Goal: Information Seeking & Learning: Learn about a topic

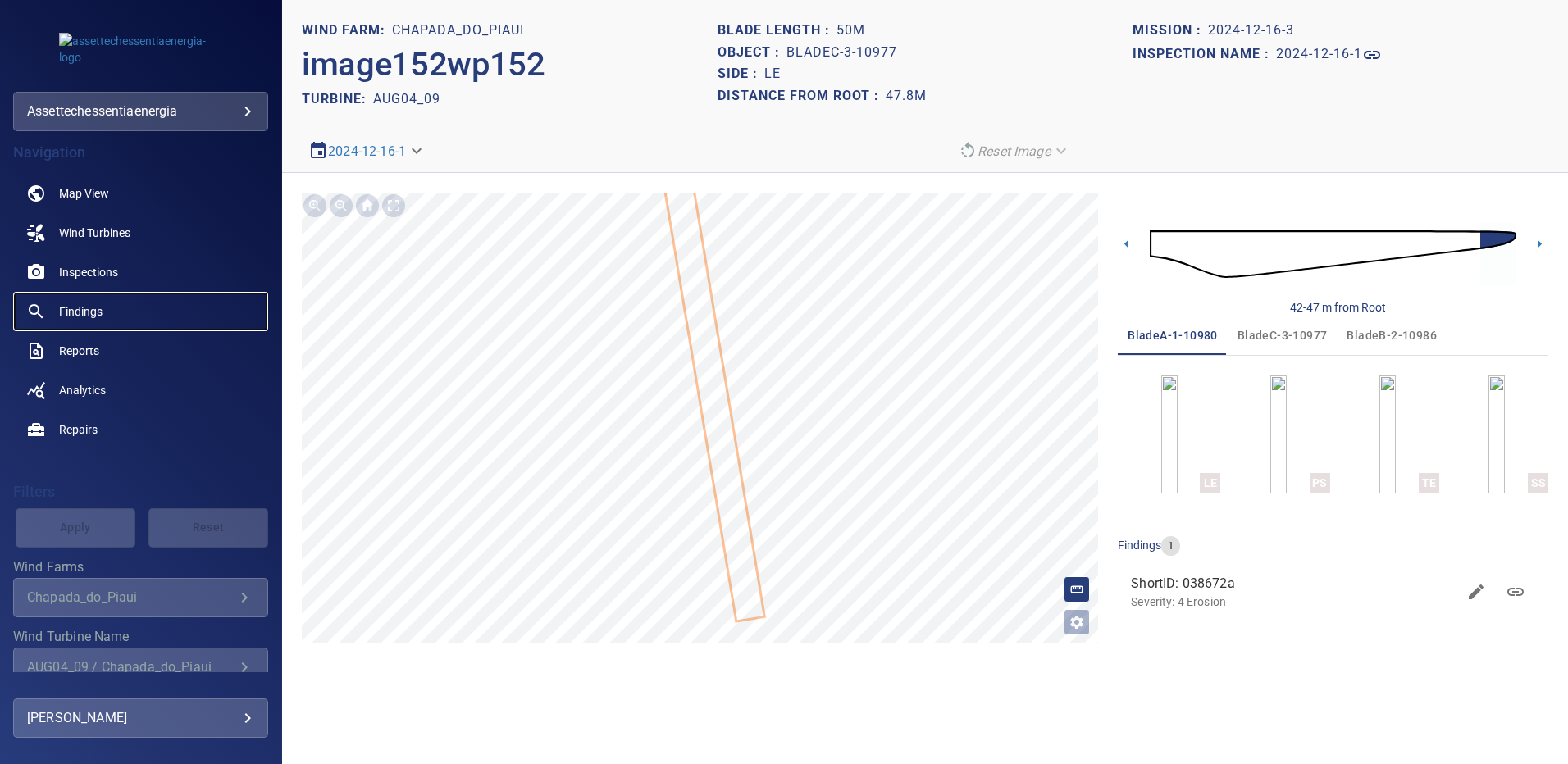
drag, startPoint x: 0, startPoint y: 0, endPoint x: 96, endPoint y: 302, distance: 316.9
click at [96, 303] on span "Findings" at bounding box center [81, 311] width 43 height 17
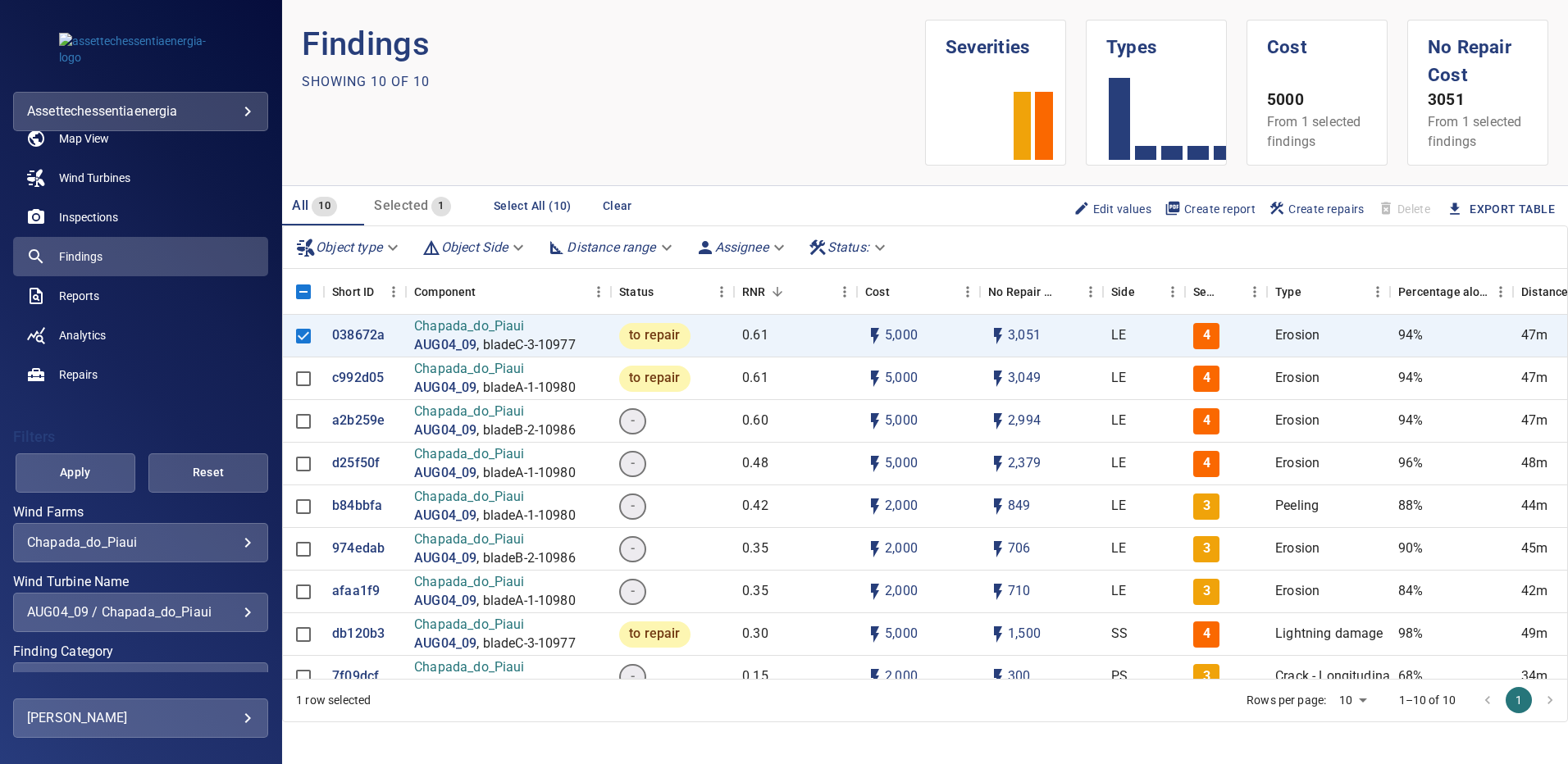
scroll to position [82, 0]
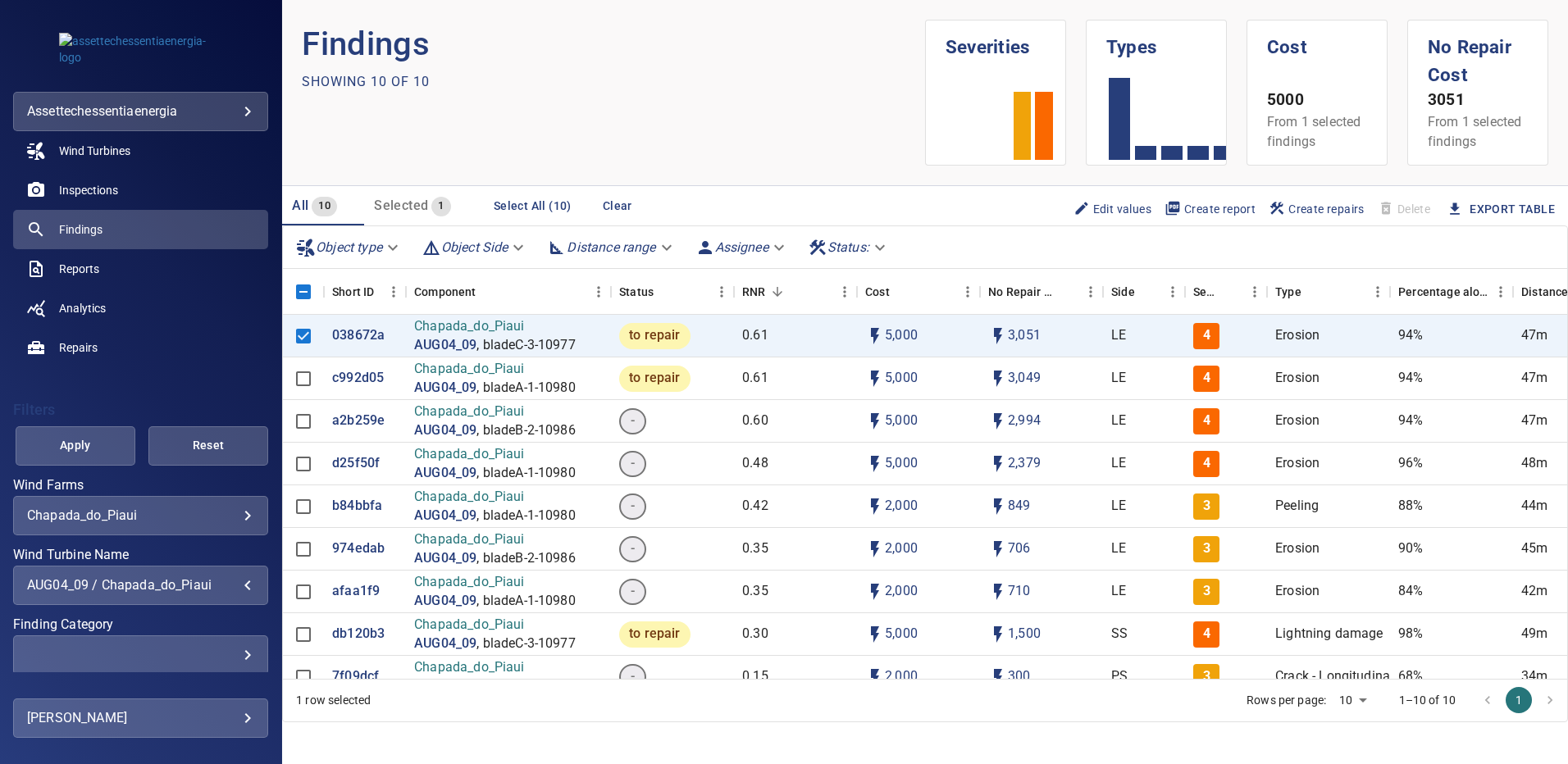
click at [235, 585] on div "AUG04_09 / Chapada_do_Piaui" at bounding box center [140, 585] width 227 height 16
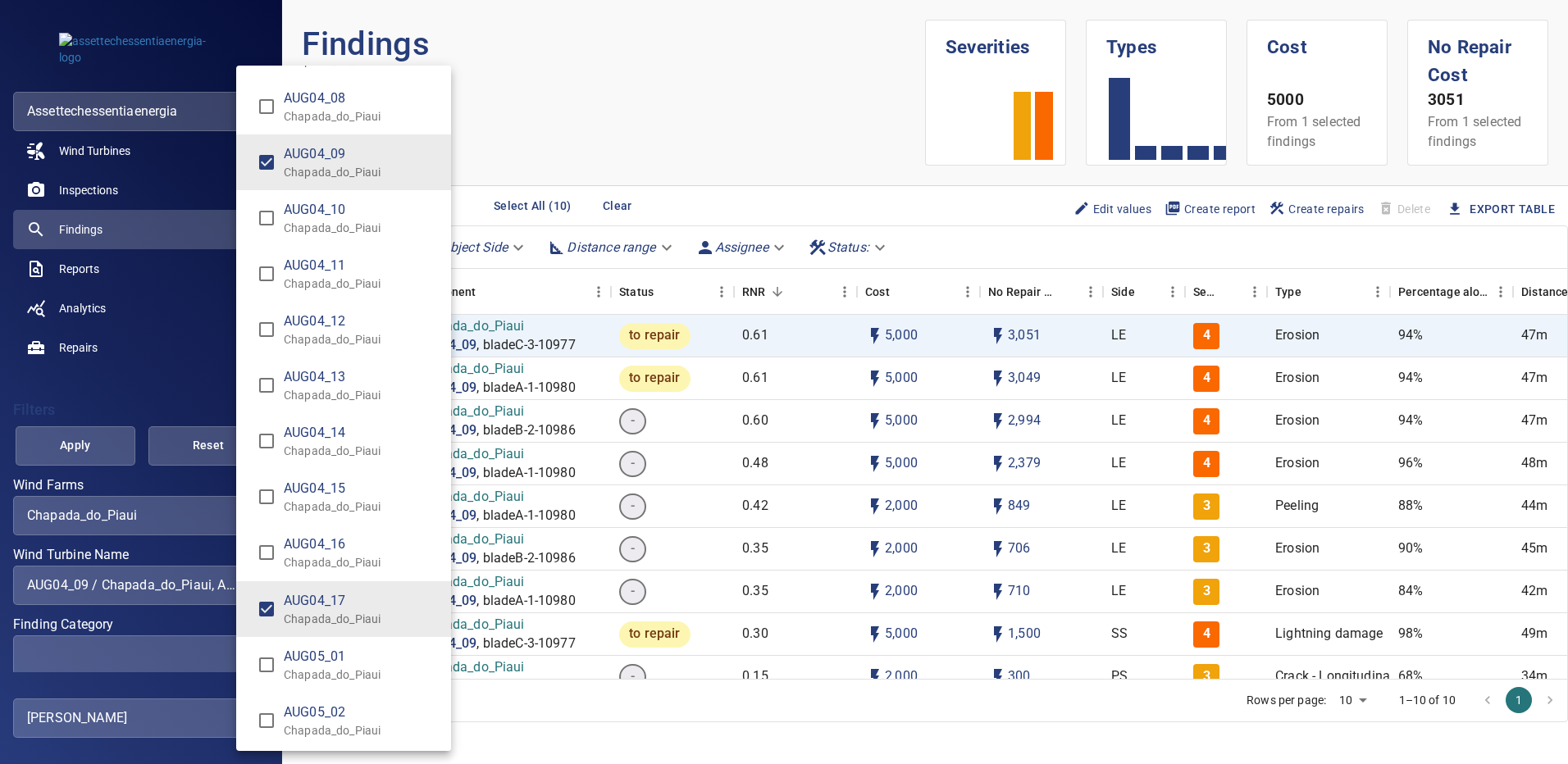
scroll to position [866, 0]
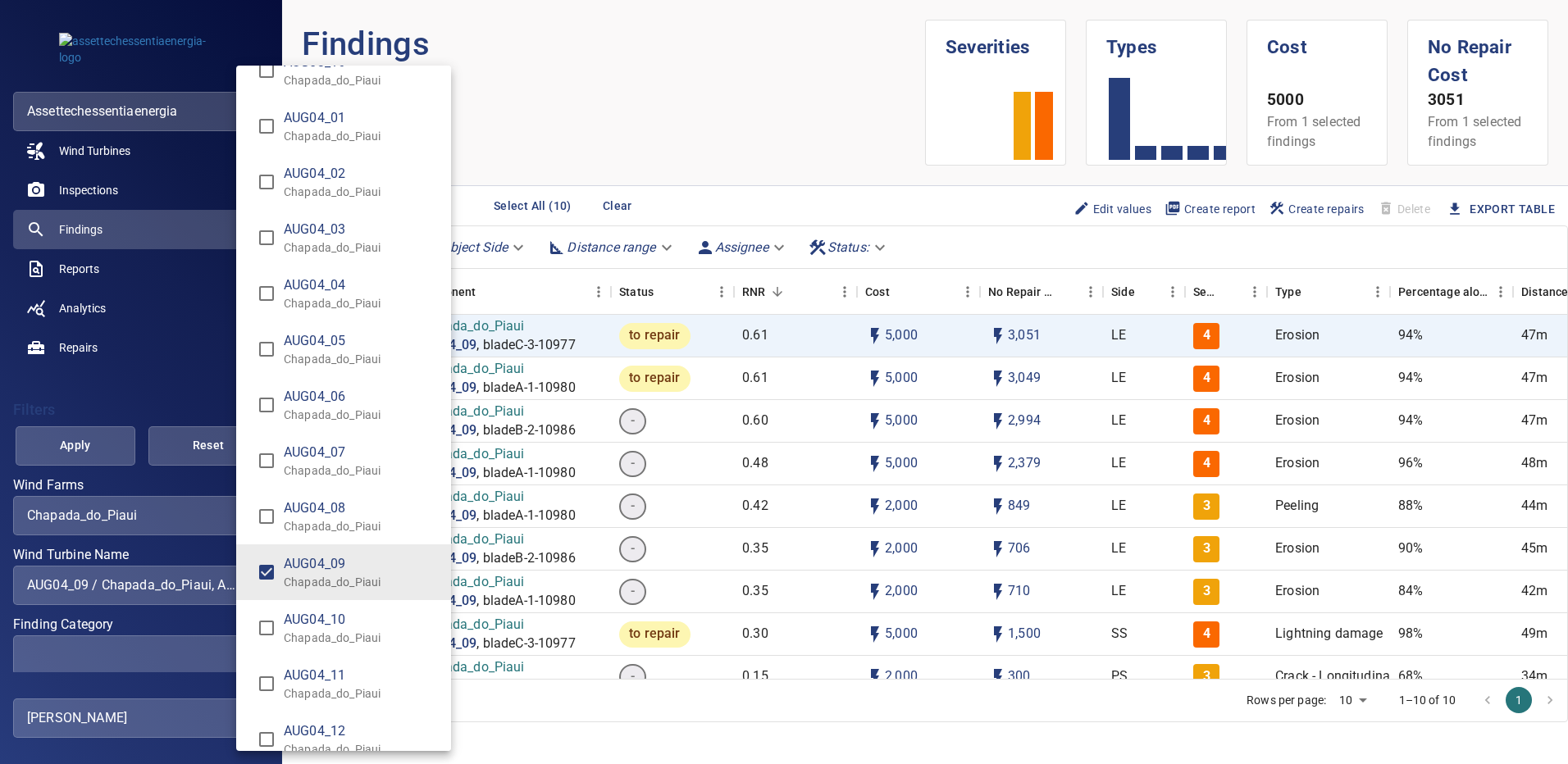
type input "**********"
click at [97, 443] on div "Wind Turbine Name" at bounding box center [784, 382] width 1568 height 764
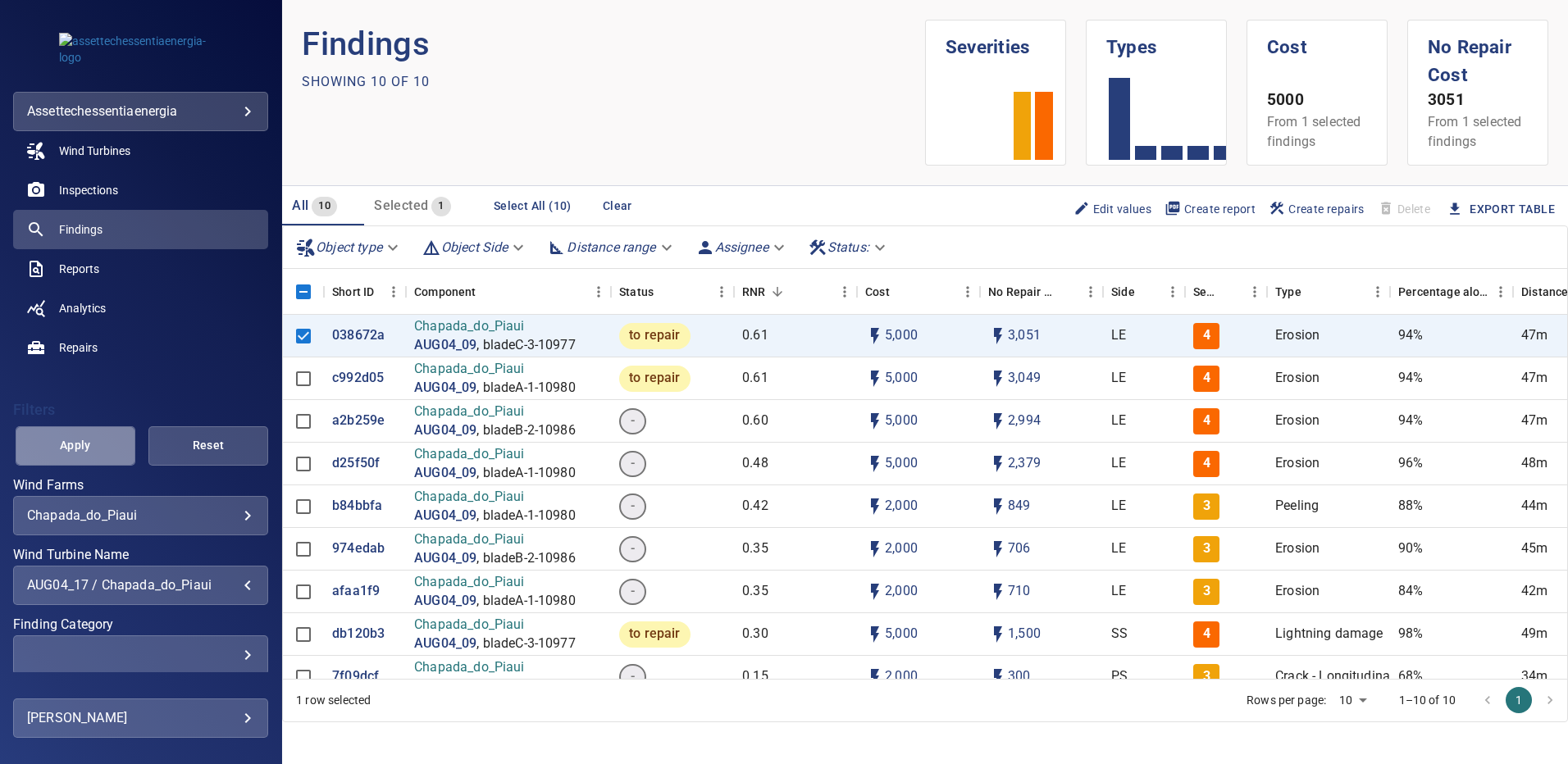
click at [100, 446] on span "Apply" at bounding box center [75, 445] width 79 height 21
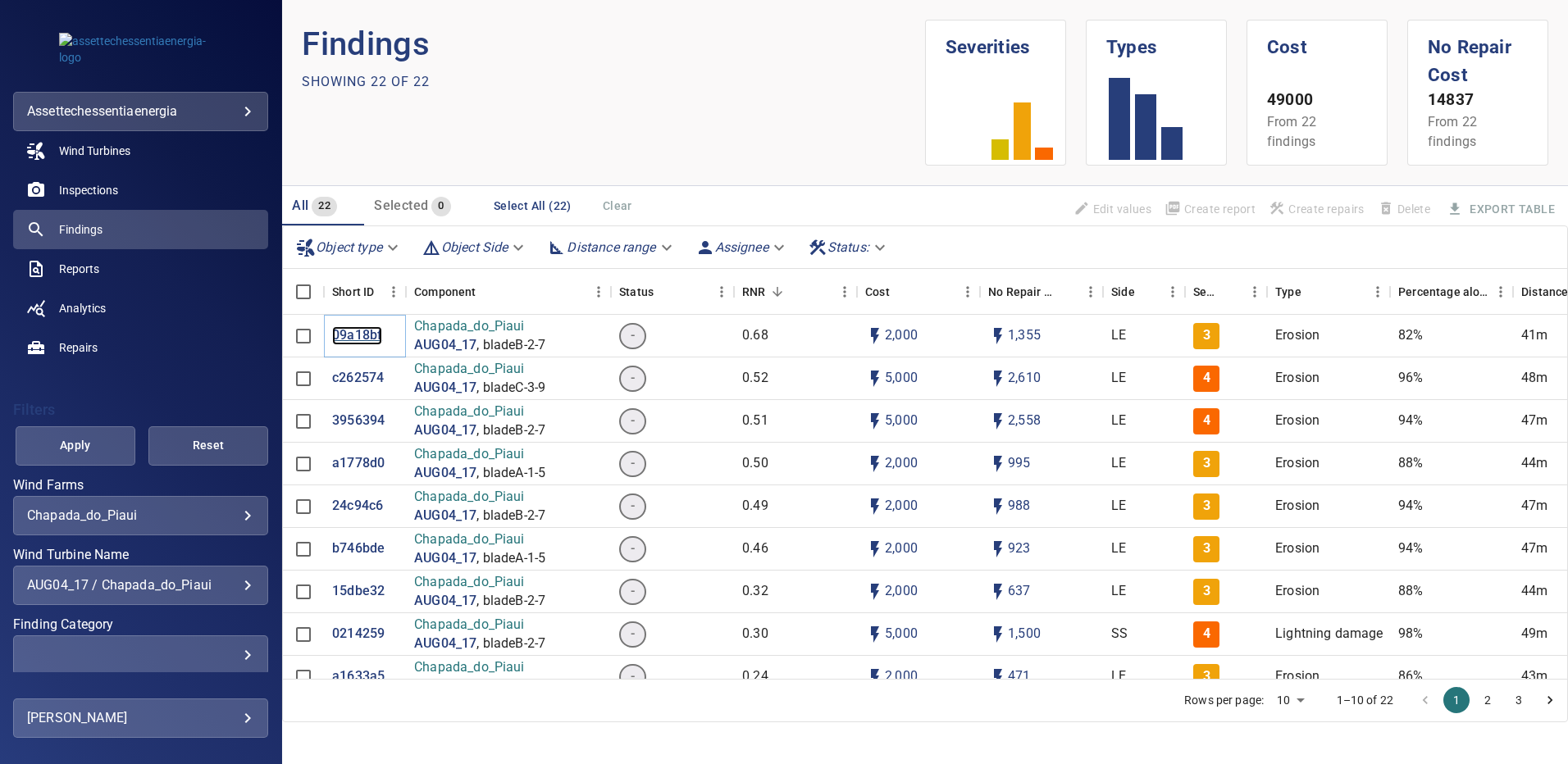
click at [353, 333] on p "09a18bf" at bounding box center [357, 335] width 50 height 19
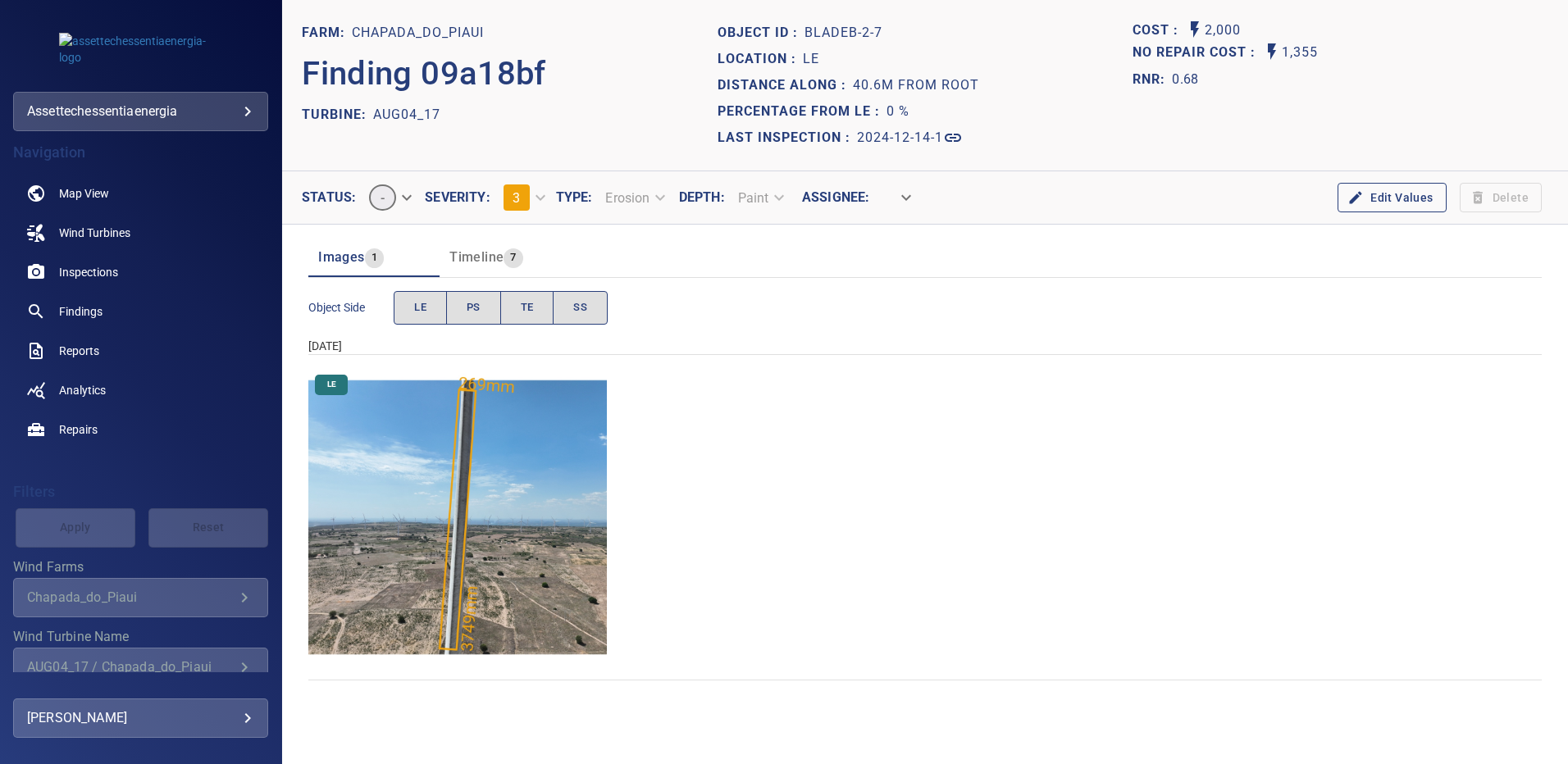
click at [488, 468] on img "Chapada_do_Piaui/AUG04_17/2024-12-14-1/2024-12-14-2/image86wp86.jpg" at bounding box center [457, 517] width 298 height 298
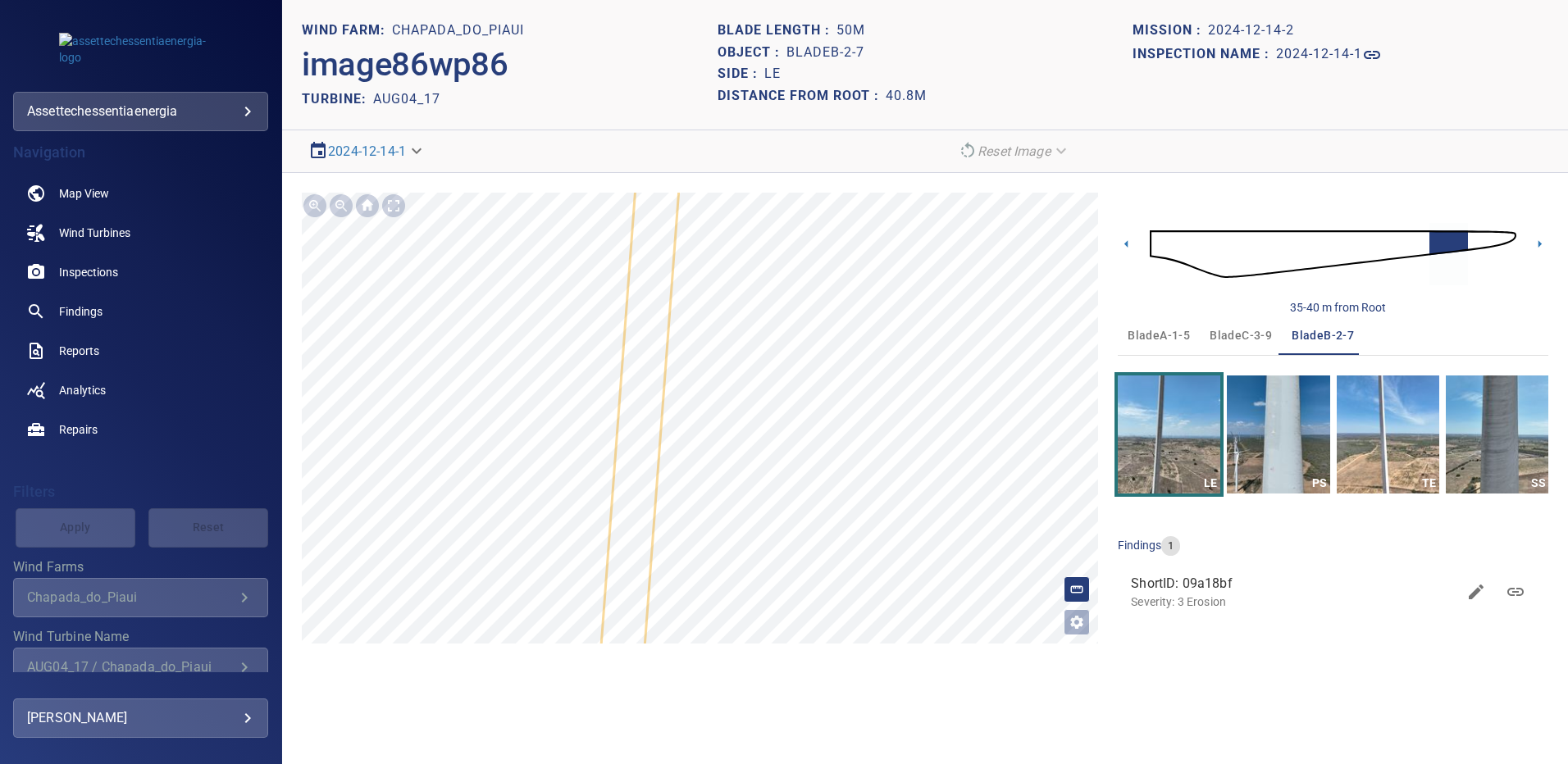
drag, startPoint x: 1155, startPoint y: 333, endPoint x: 1166, endPoint y: 362, distance: 31.0
click at [1155, 333] on span "bladeA-1-5" at bounding box center [1159, 335] width 62 height 21
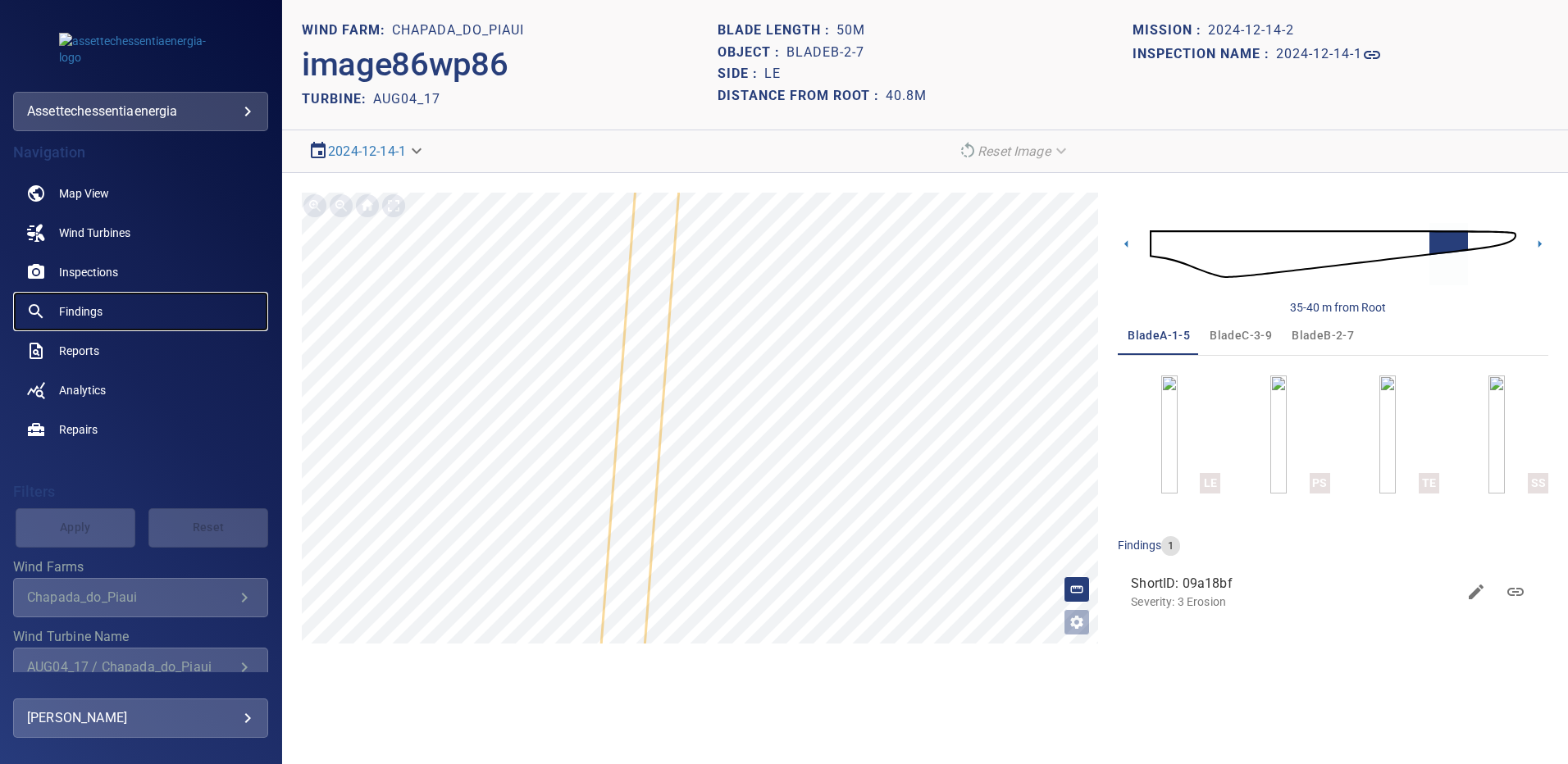
click at [86, 311] on span "Findings" at bounding box center [81, 311] width 43 height 17
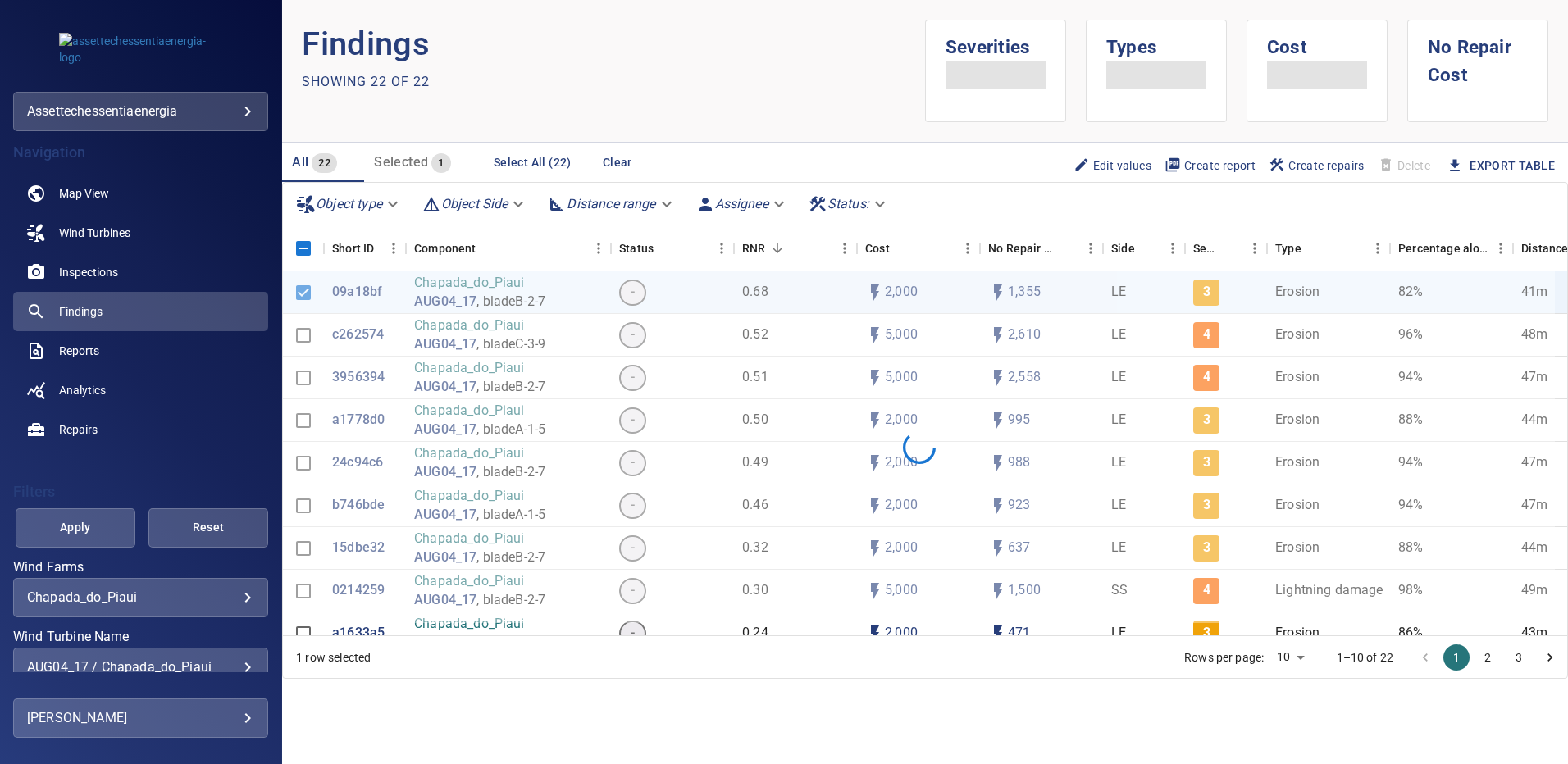
click at [238, 659] on div "**********" at bounding box center [140, 667] width 255 height 39
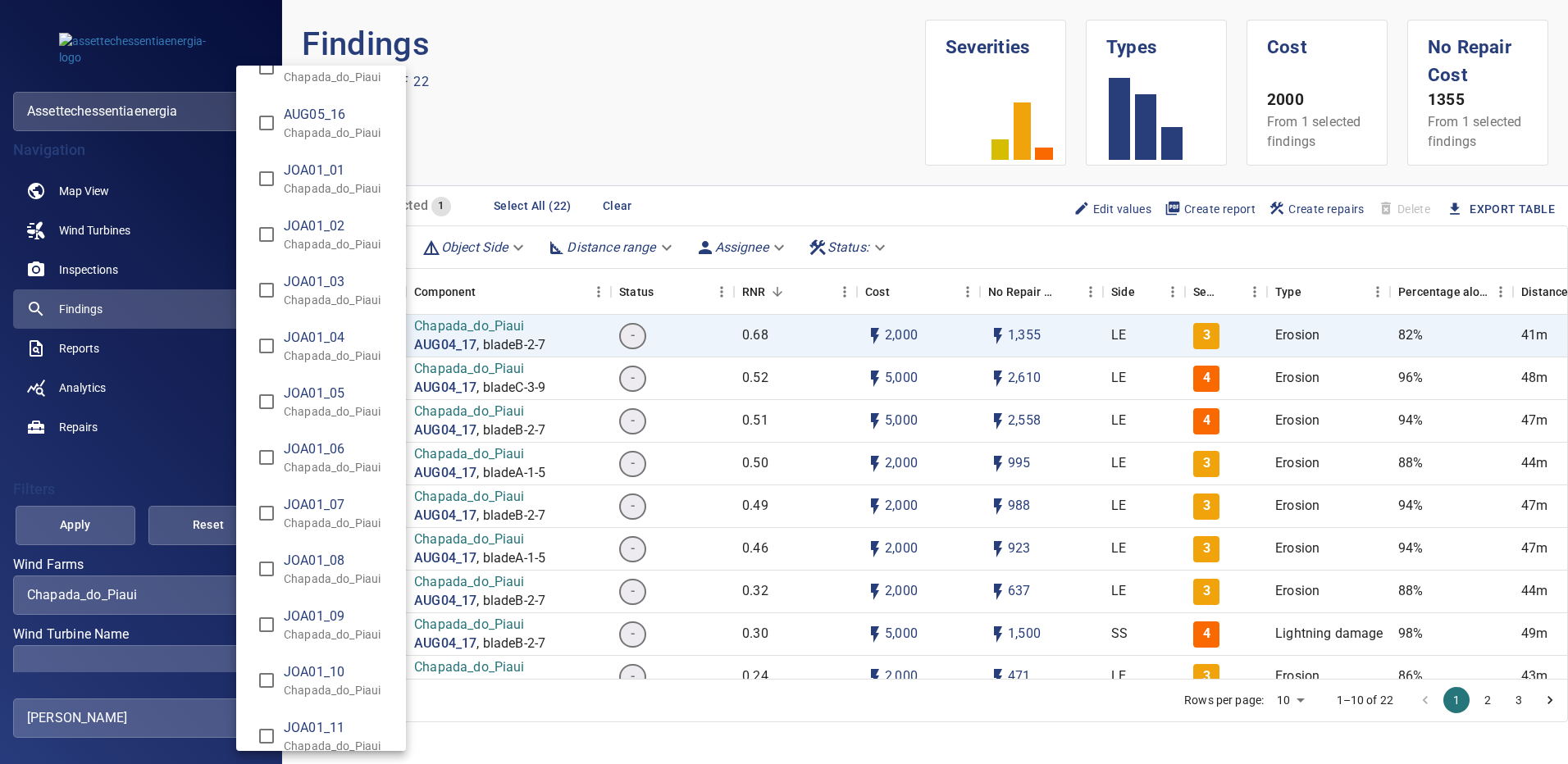
scroll to position [2542, 0]
type input "**********"
click at [104, 511] on div "Wind Turbine Name" at bounding box center [784, 382] width 1568 height 764
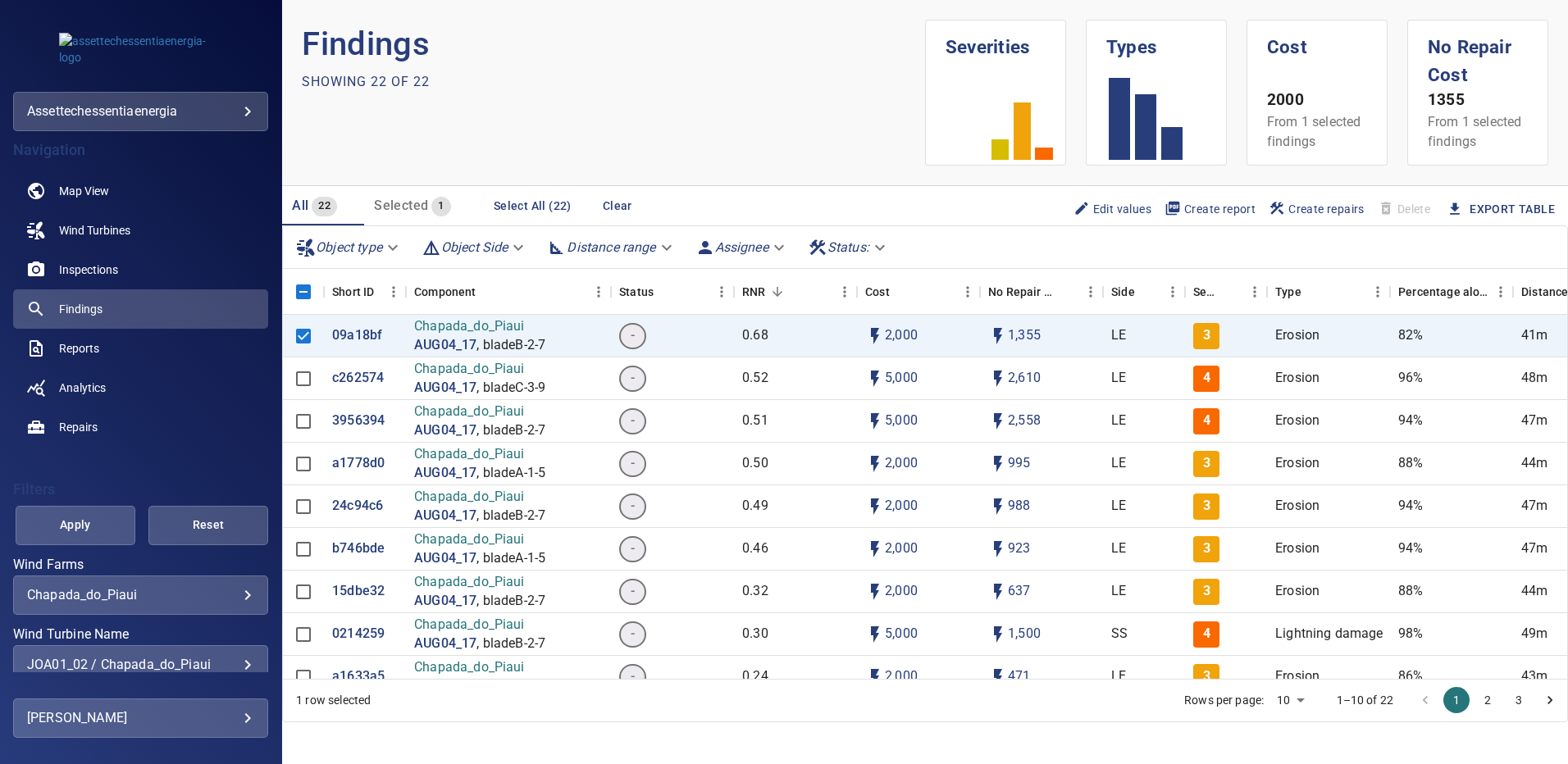
click at [98, 525] on span "Apply" at bounding box center [75, 525] width 79 height 21
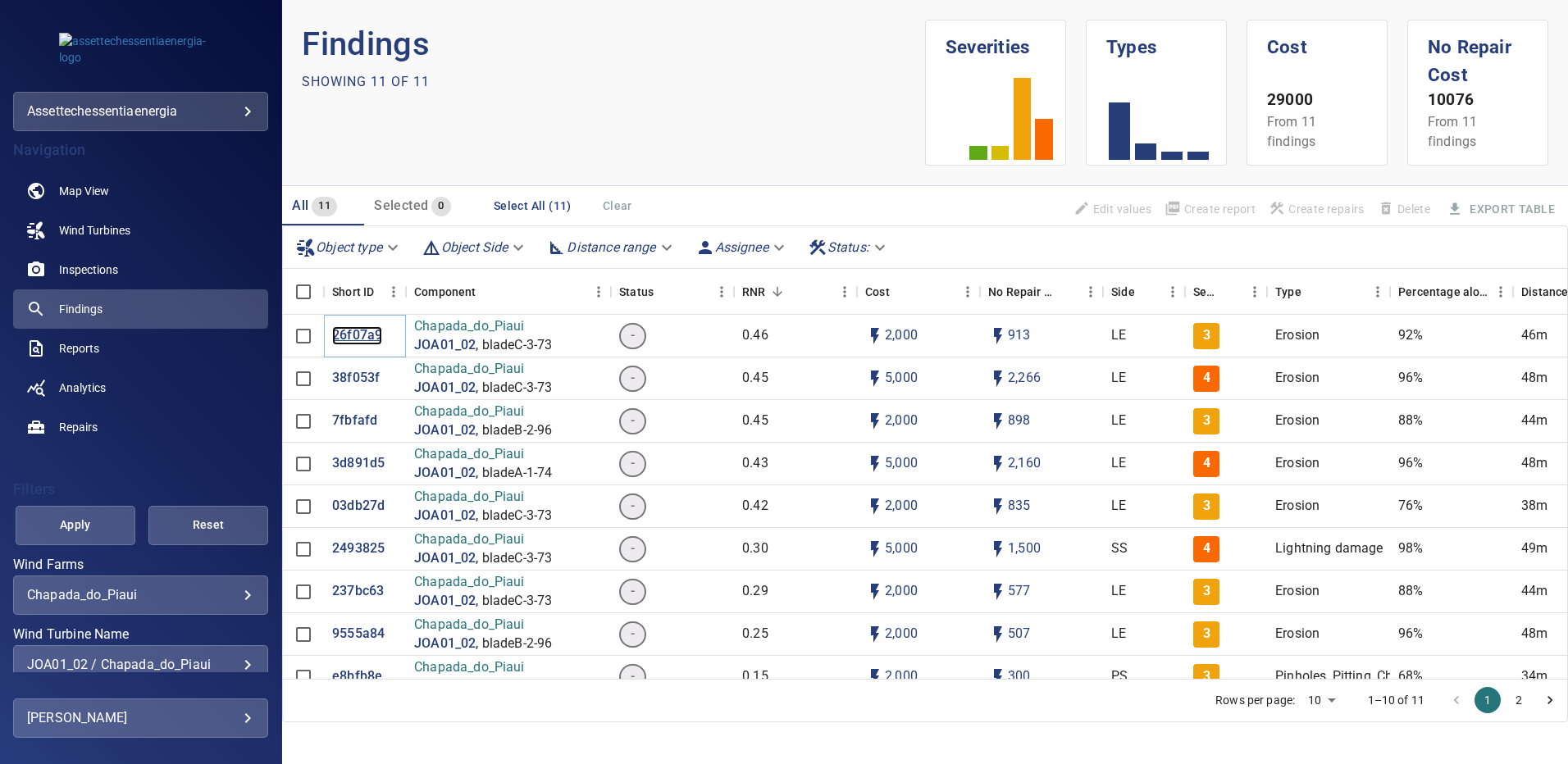
click at [375, 331] on p "26f07a9" at bounding box center [357, 335] width 50 height 19
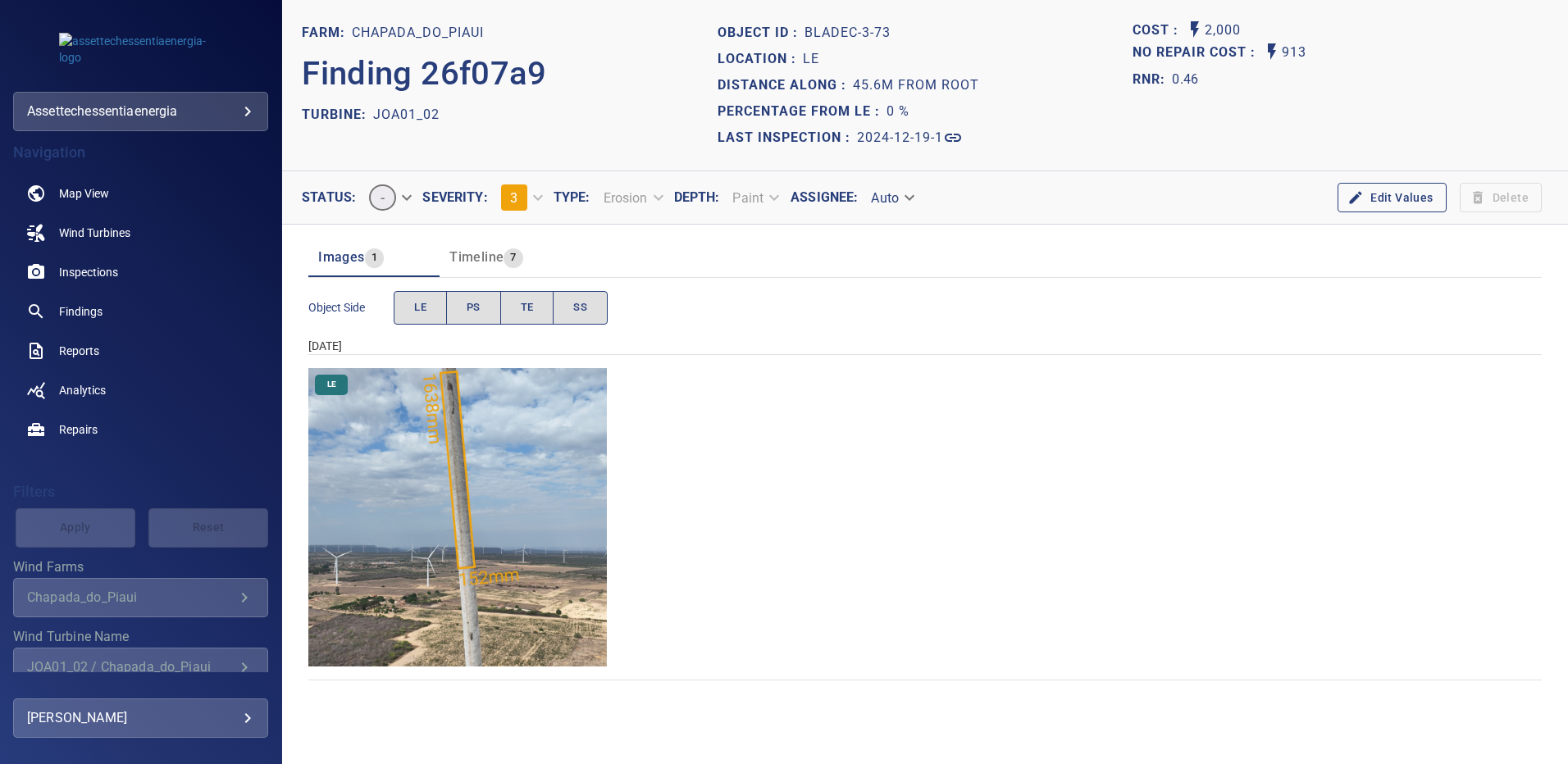
click at [409, 408] on img "Chapada_do_Piaui/JOA01_02/2024-12-19-1/2024-12-19-3/image156wp156.jpg" at bounding box center [457, 517] width 298 height 298
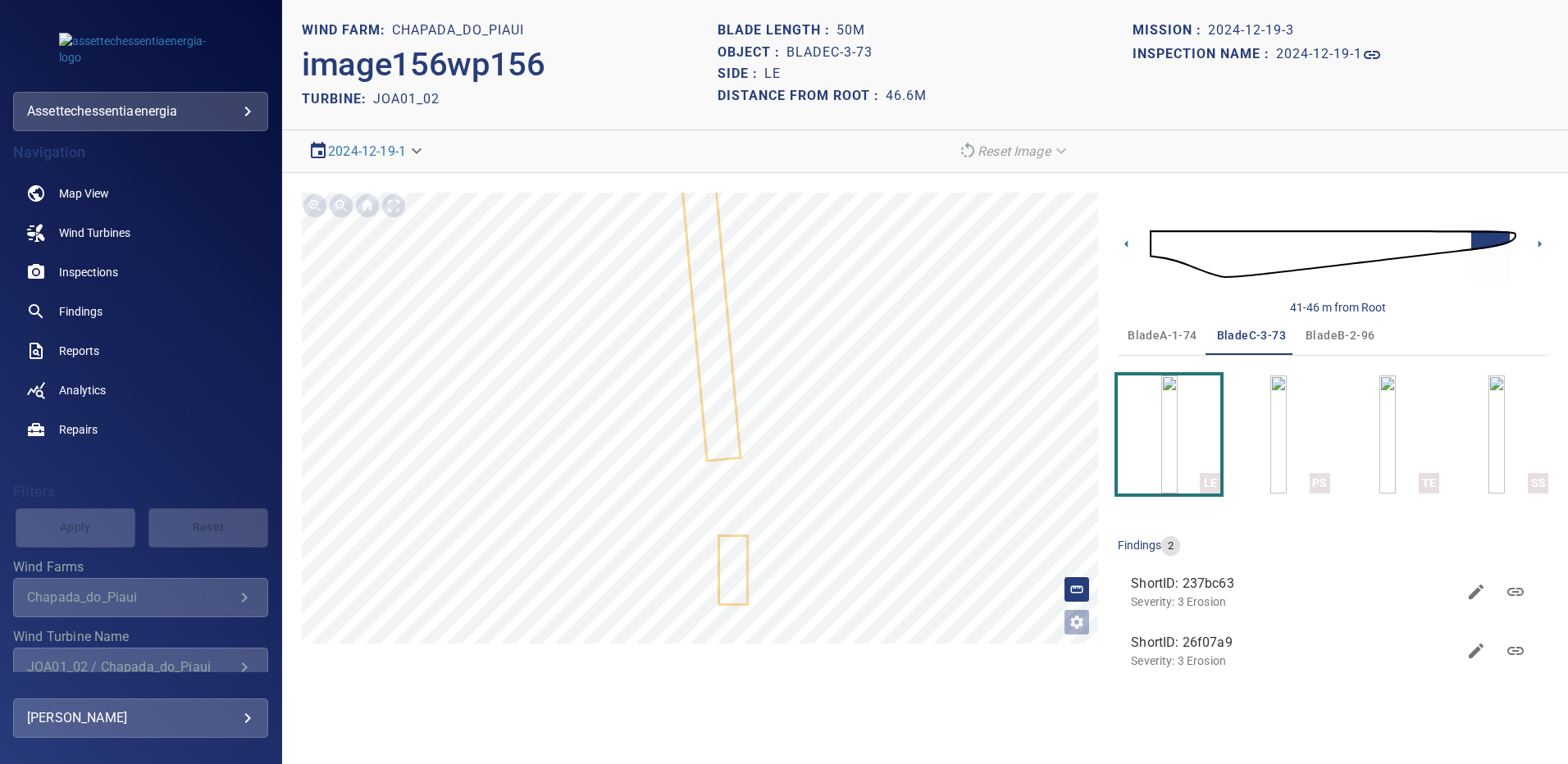
click at [1153, 338] on span "bladeA-1-74" at bounding box center [1162, 335] width 69 height 21
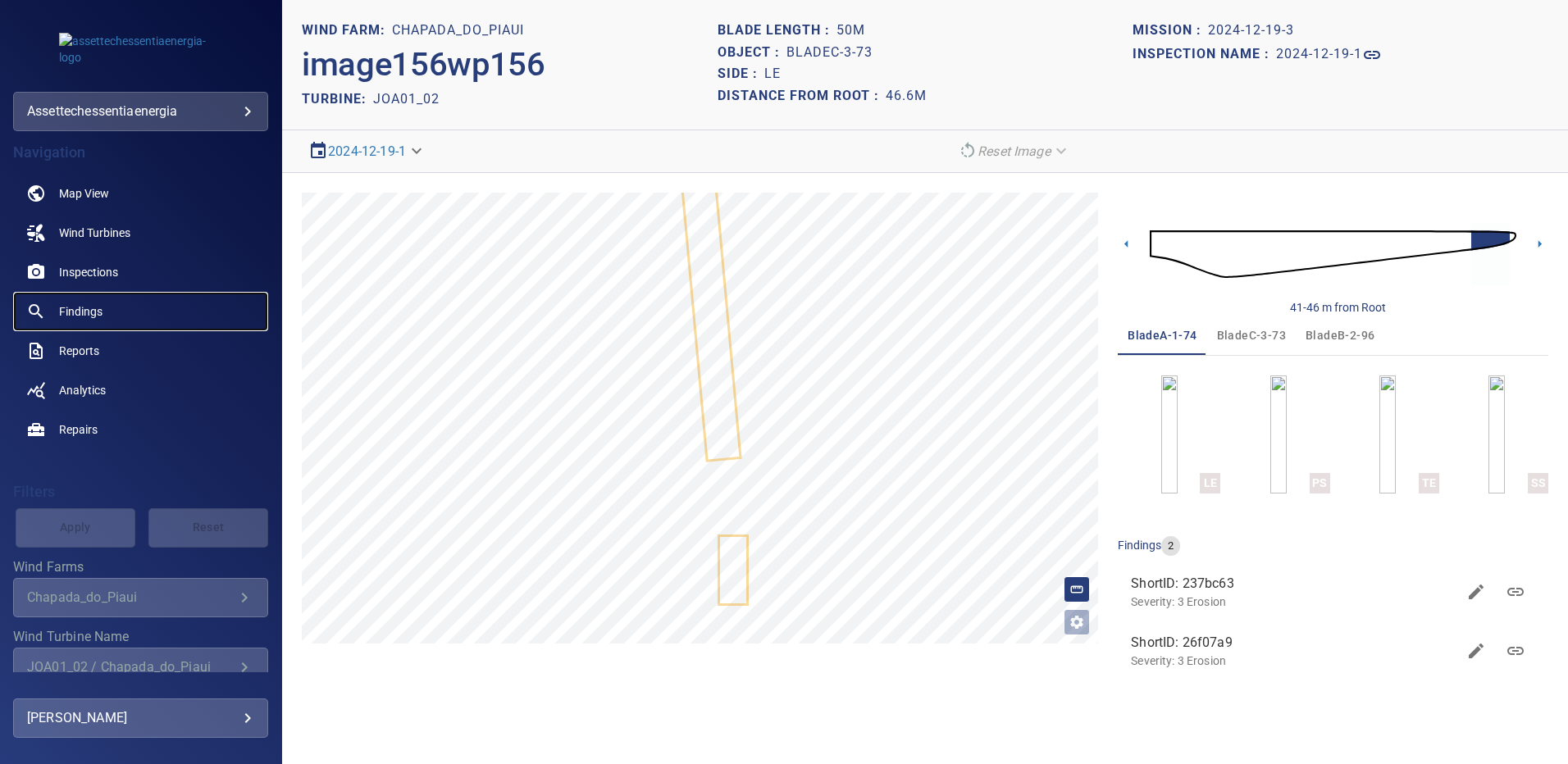
click at [105, 314] on link "Findings" at bounding box center [140, 311] width 255 height 39
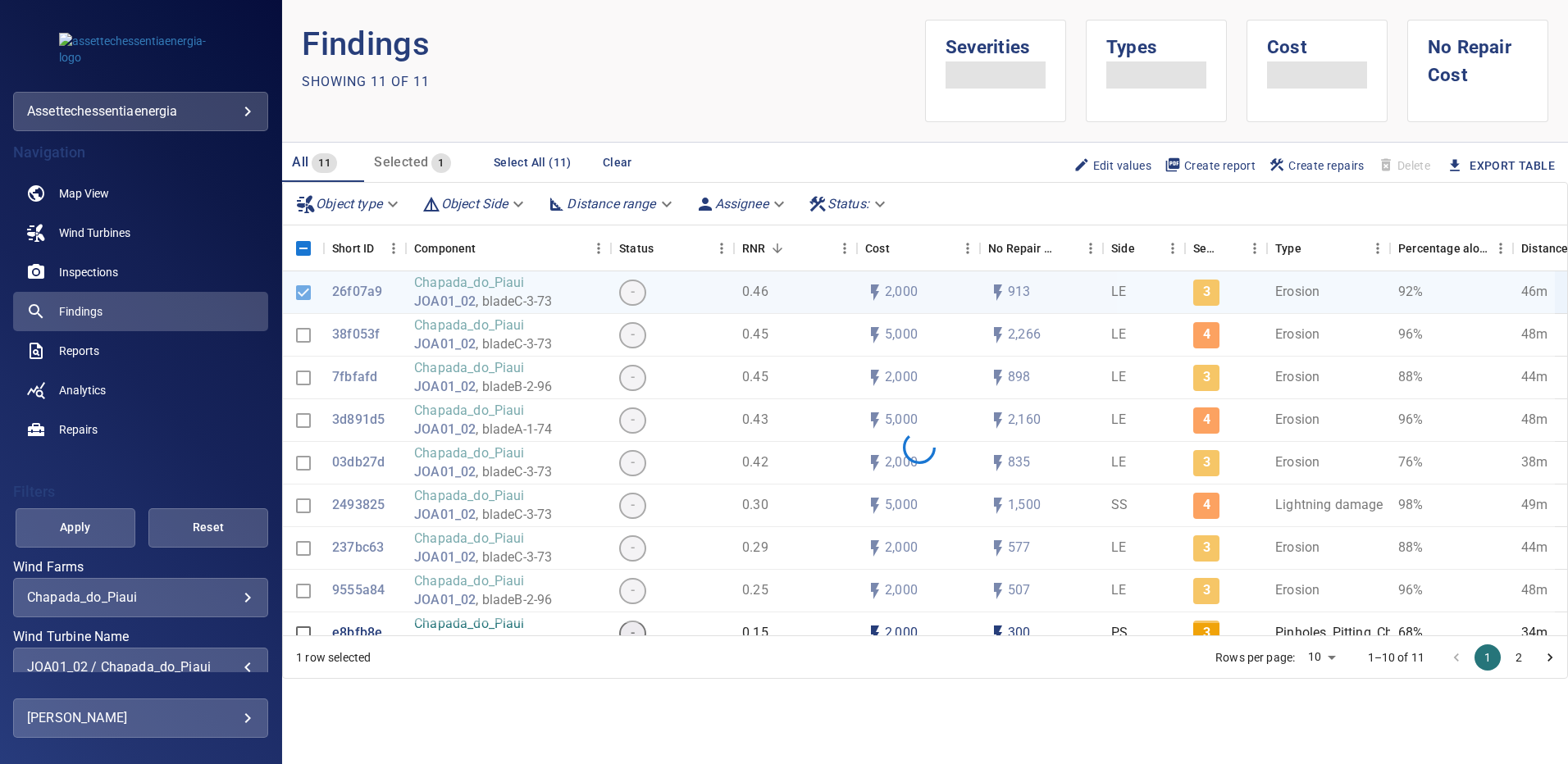
click at [235, 661] on div "JOA01_02 / Chapada_do_Piaui" at bounding box center [140, 667] width 227 height 16
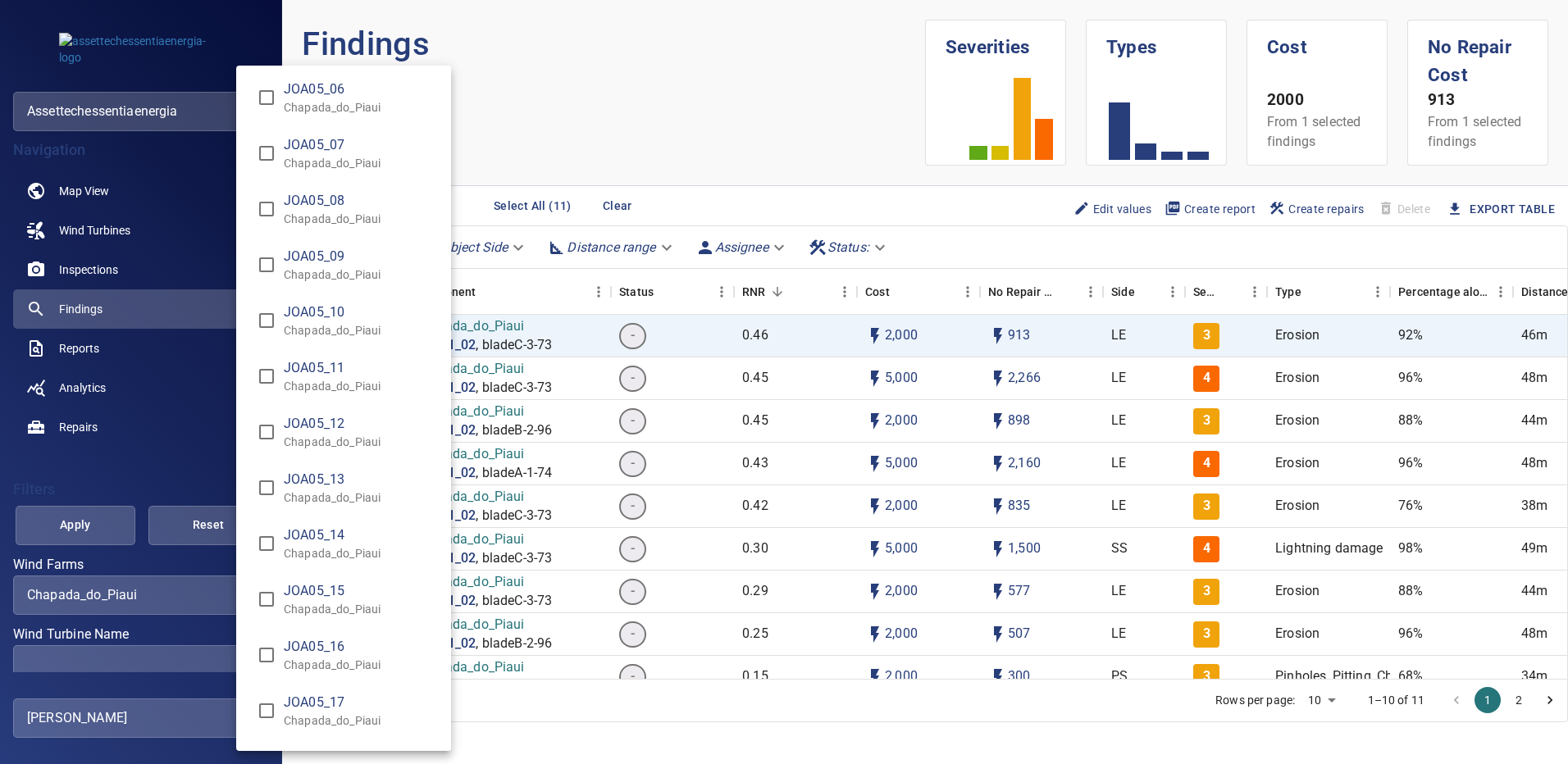
scroll to position [5727, 0]
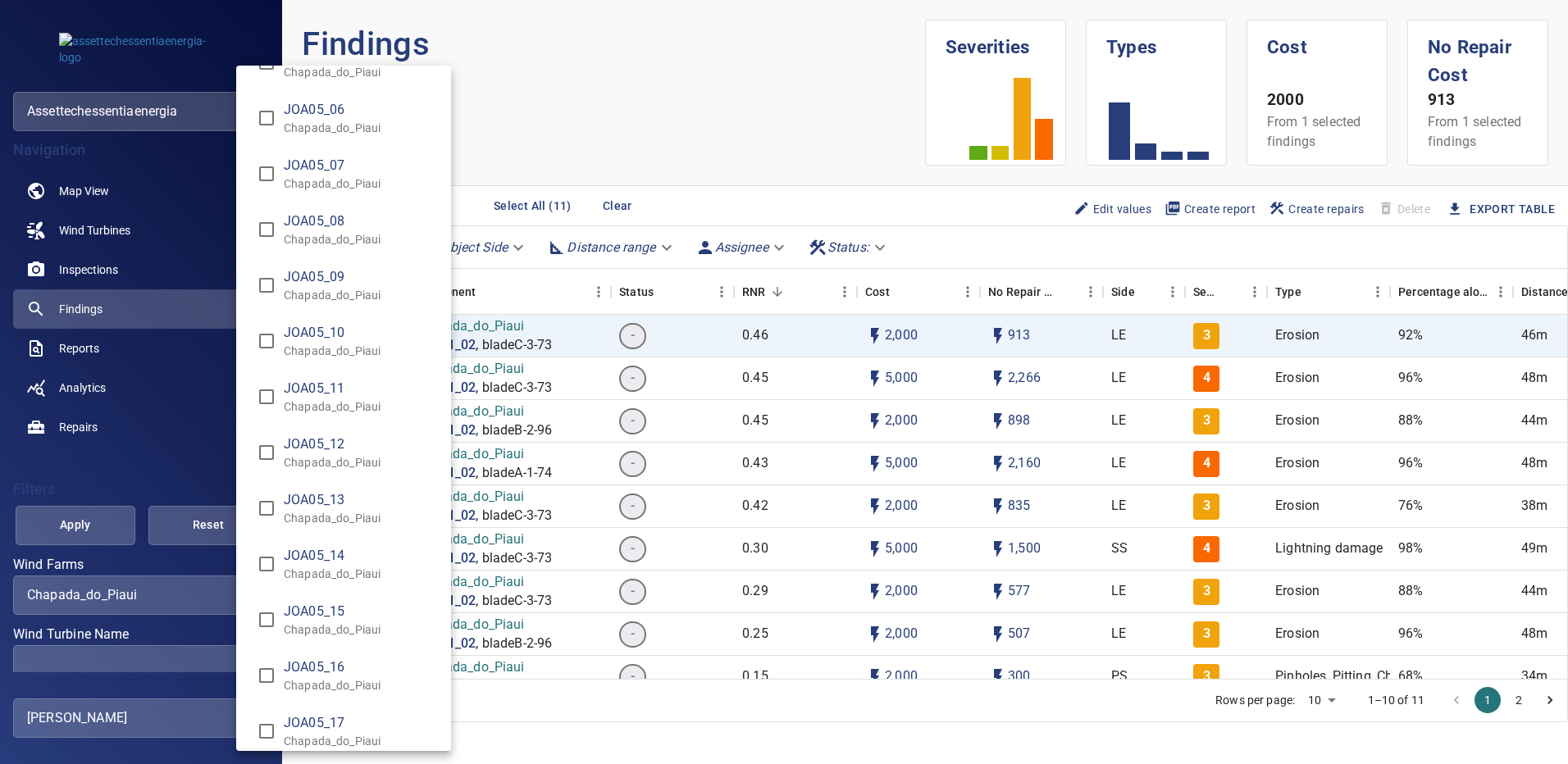
type input "**********"
click at [87, 527] on div "Wind Turbine Name" at bounding box center [784, 382] width 1568 height 764
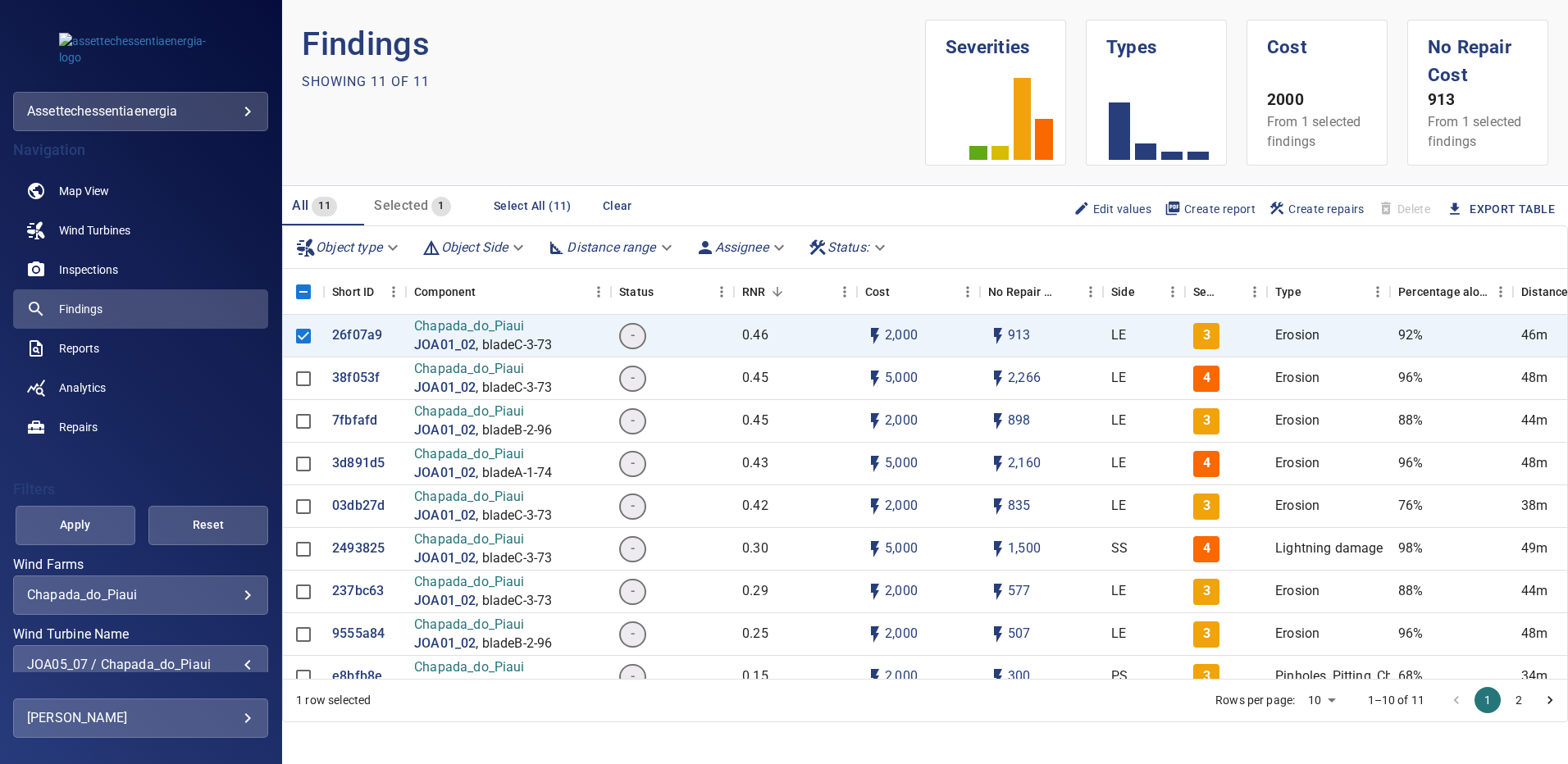
click at [88, 527] on span "Apply" at bounding box center [75, 525] width 79 height 21
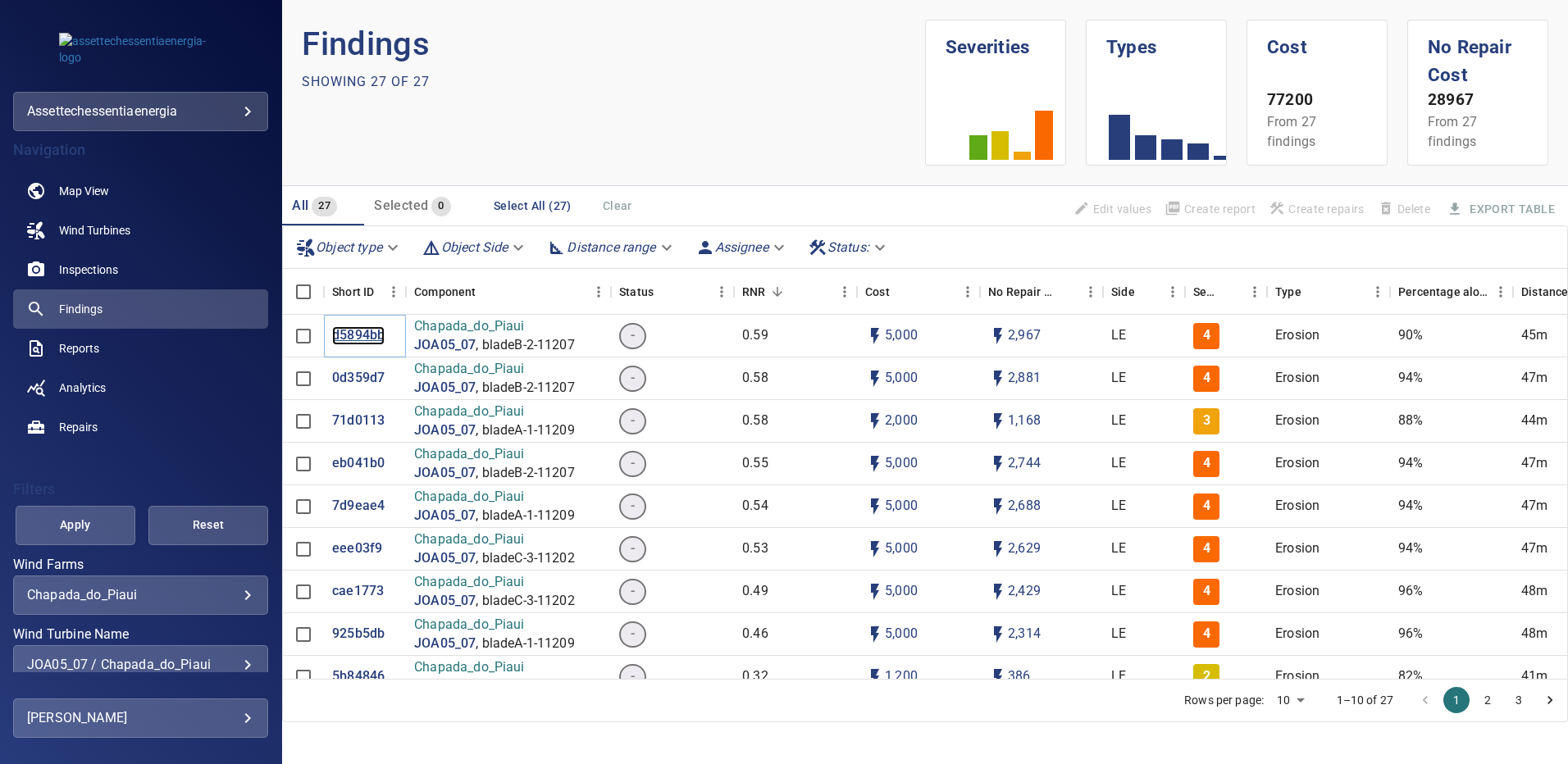
click at [364, 331] on p "d5894bb" at bounding box center [358, 335] width 52 height 19
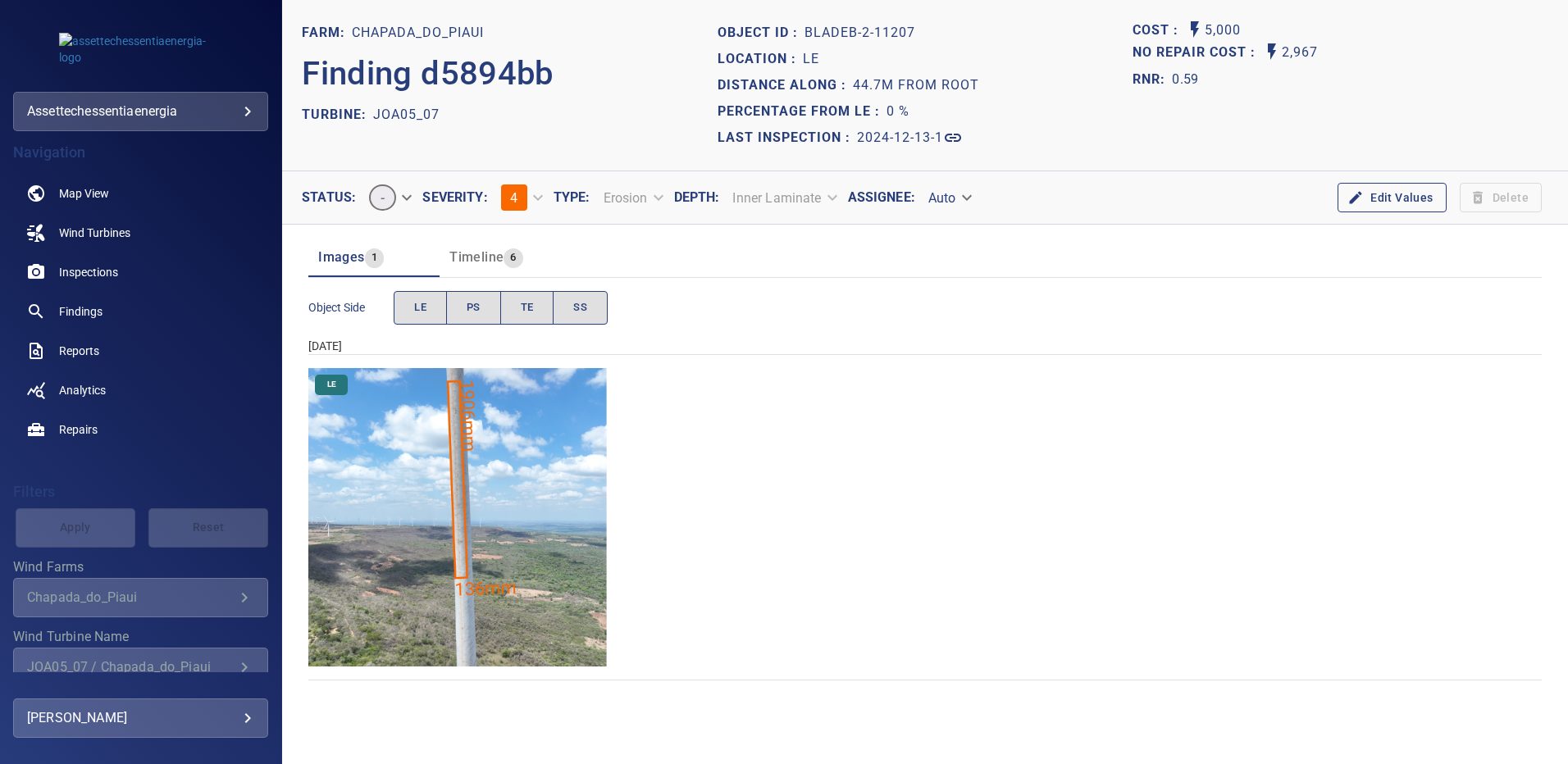
click at [461, 423] on img "Chapada_do_Piaui/JOA05_07/2024-12-13-1/2024-12-13-2/image86wp86.jpg" at bounding box center [457, 517] width 298 height 298
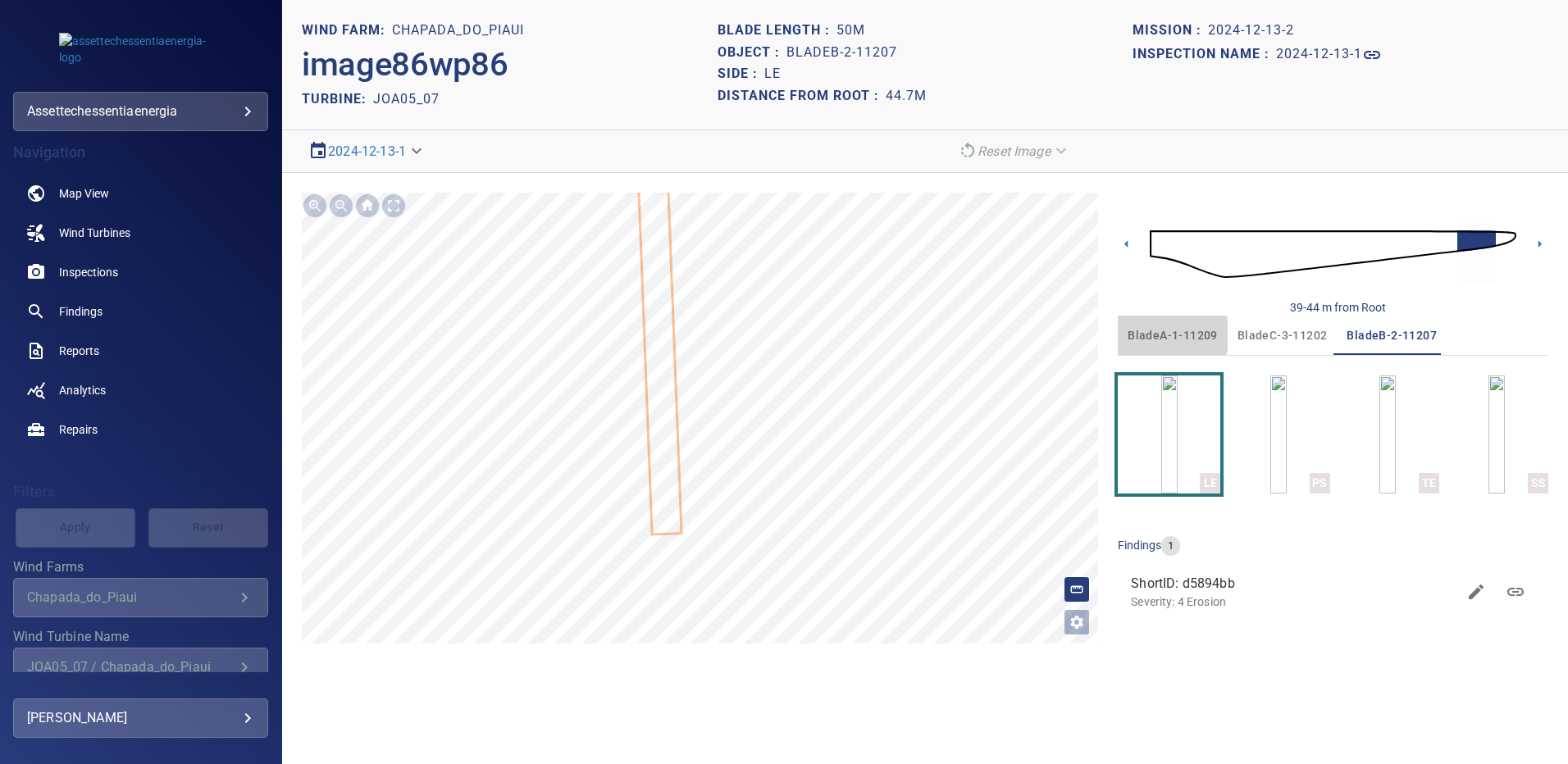
click at [1155, 335] on span "bladeA-1-11209" at bounding box center [1173, 335] width 91 height 21
